Goal: Entertainment & Leisure: Consume media (video, audio)

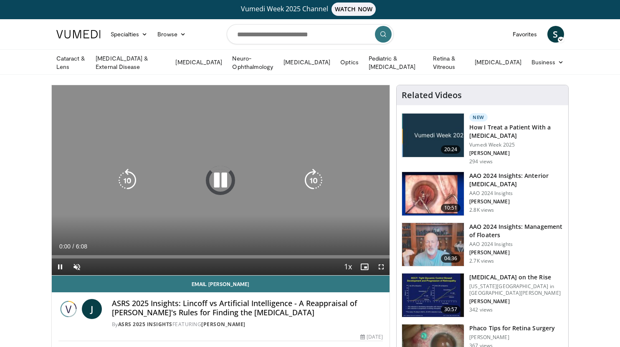
scroll to position [42, 0]
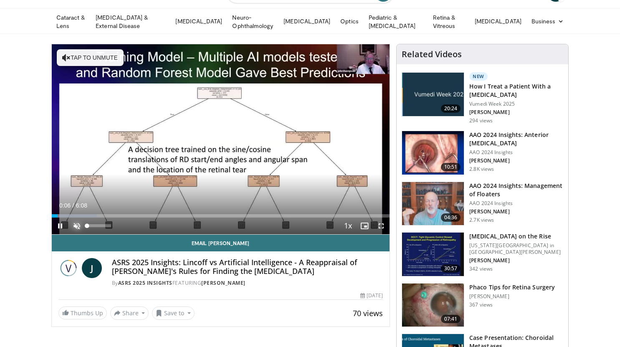
click at [75, 223] on span "Video Player" at bounding box center [76, 225] width 17 height 17
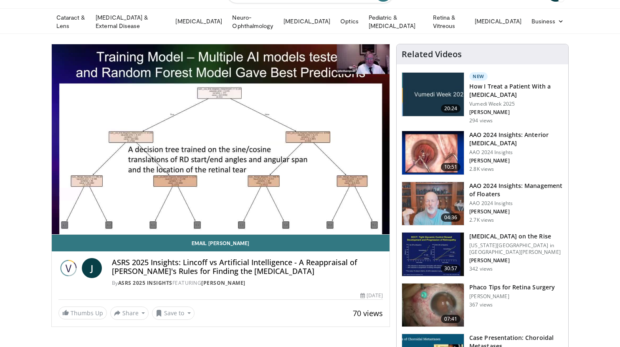
drag, startPoint x: 111, startPoint y: 223, endPoint x: 98, endPoint y: 224, distance: 12.5
click at [98, 224] on div "Volume Level" at bounding box center [93, 225] width 12 height 3
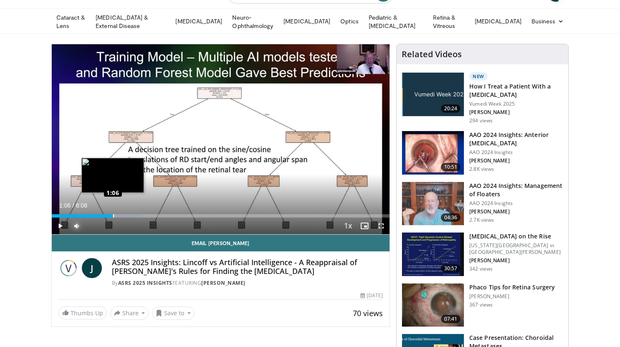
drag, startPoint x: 62, startPoint y: 212, endPoint x: 113, endPoint y: 215, distance: 51.0
click at [113, 215] on div "Loaded : 26.91% 1:06 1:06" at bounding box center [221, 214] width 338 height 8
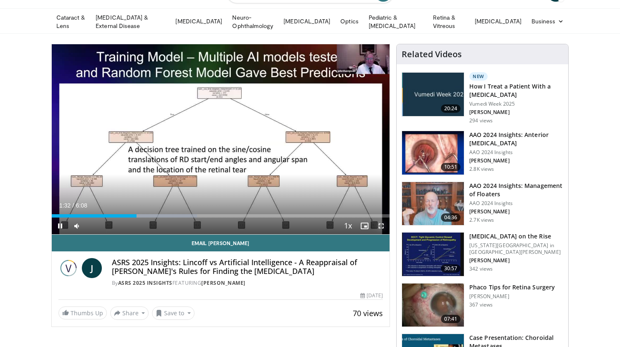
click at [381, 225] on span "Video Player" at bounding box center [381, 225] width 17 height 17
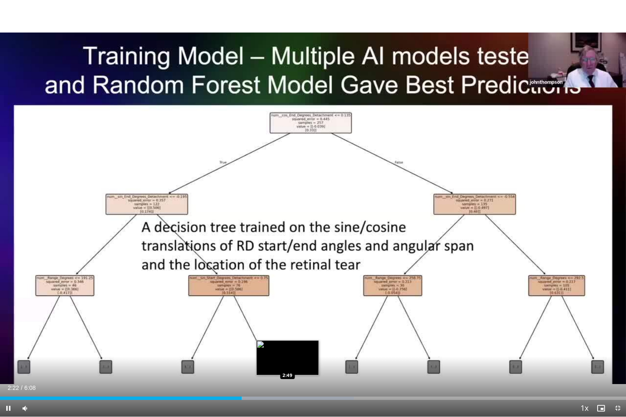
click at [288, 346] on div "Loaded : 56.53% 2:22 2:49" at bounding box center [313, 398] width 626 height 3
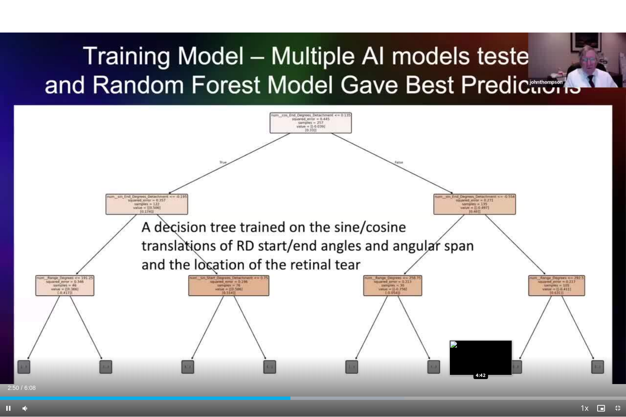
click at [486, 346] on div "Loaded : 64.60% 2:50 4:42" at bounding box center [313, 396] width 626 height 8
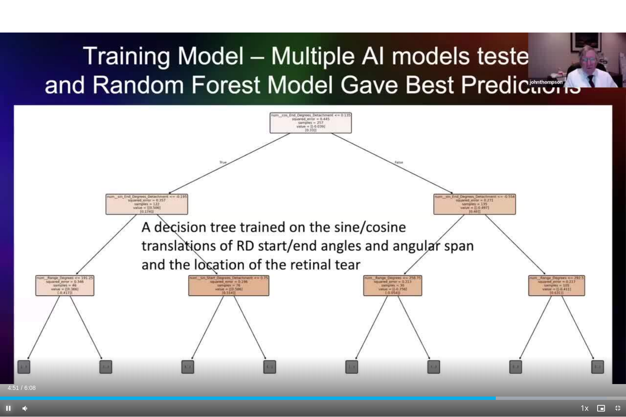
click at [8, 346] on span "Video Player" at bounding box center [8, 408] width 17 height 17
